Goal: Task Accomplishment & Management: Complete application form

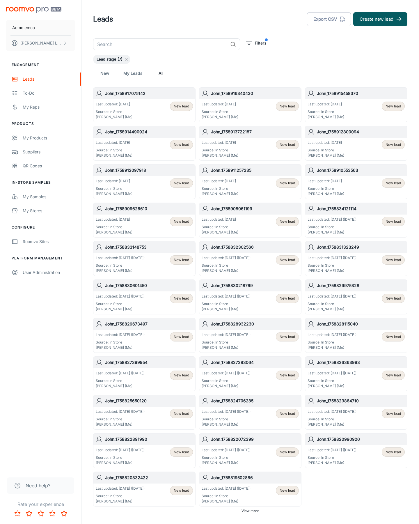
click at [380, 19] on button "Create new lead" at bounding box center [380, 19] width 54 height 14
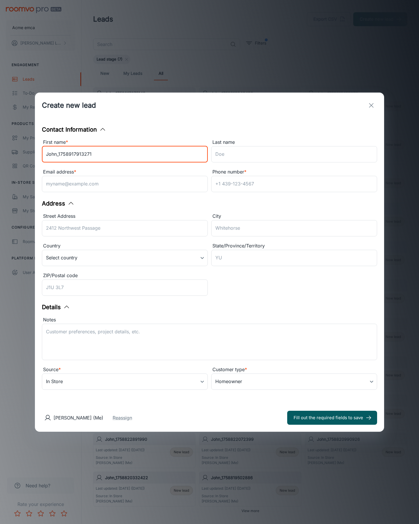
type input "John_1758917913271"
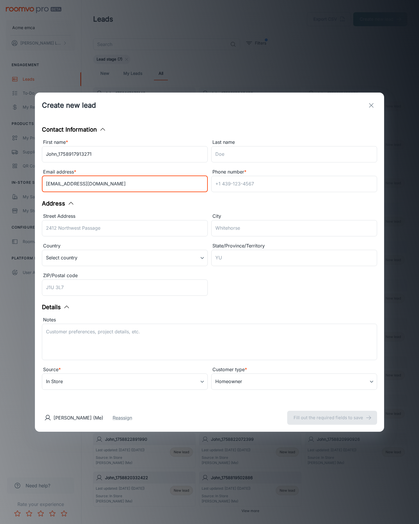
type input "[EMAIL_ADDRESS][DOMAIN_NAME]"
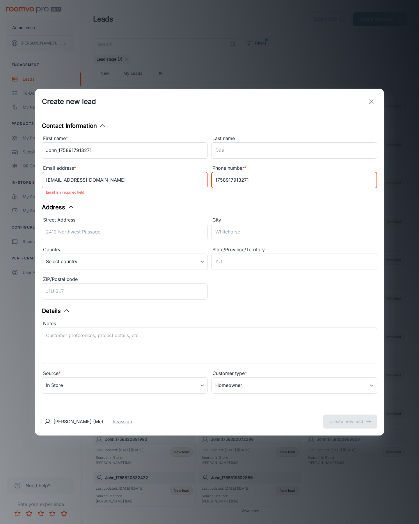
type input "1758917913271"
click at [350, 417] on button "Create new lead" at bounding box center [350, 421] width 54 height 14
